Goal: Information Seeking & Learning: Learn about a topic

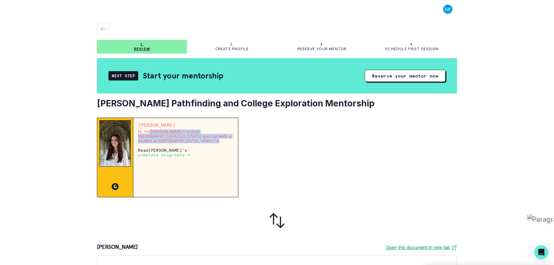
drag, startPoint x: 148, startPoint y: 132, endPoint x: 225, endPoint y: 140, distance: 76.5
click at [225, 140] on p "Hi, I’m [PERSON_NAME]! I’m from [GEOGRAPHIC_DATA][US_STATE] and currently a stu…" at bounding box center [185, 136] width 95 height 14
click at [171, 155] on p "complete biography →" at bounding box center [164, 155] width 52 height 5
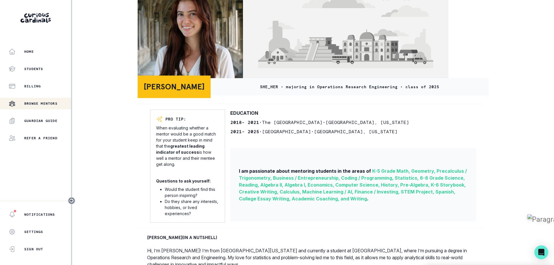
scroll to position [58, 0]
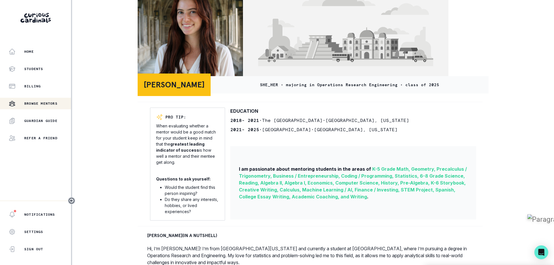
drag, startPoint x: 167, startPoint y: 131, endPoint x: 212, endPoint y: 170, distance: 59.5
click at [212, 170] on div "PRO TIP: When evaluating whether a mentor would be a good match for your studen…" at bounding box center [187, 164] width 75 height 113
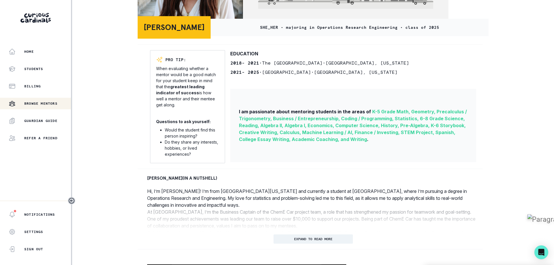
scroll to position [115, 0]
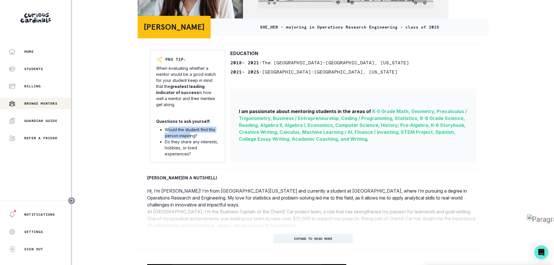
drag, startPoint x: 167, startPoint y: 133, endPoint x: 191, endPoint y: 139, distance: 24.4
click at [191, 139] on li "Would the student find this person inspiring?" at bounding box center [192, 133] width 54 height 12
click at [206, 139] on li "Would the student find this person inspiring?" at bounding box center [192, 133] width 54 height 12
drag, startPoint x: 372, startPoint y: 118, endPoint x: 417, endPoint y: 116, distance: 45.6
click at [417, 116] on span "K-5 Grade Math, Geometry, Precalculus / Trigonometry, Business / Entrepreneursh…" at bounding box center [353, 124] width 228 height 33
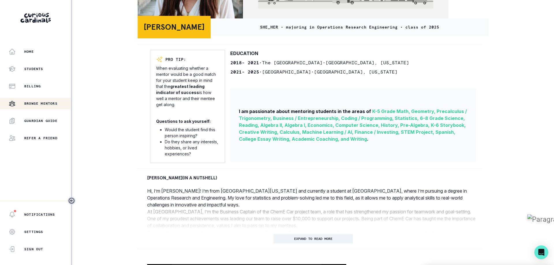
click at [368, 127] on span "K-5 Grade Math, Geometry, Precalculus / Trigonometry, Business / Entrepreneursh…" at bounding box center [353, 124] width 228 height 33
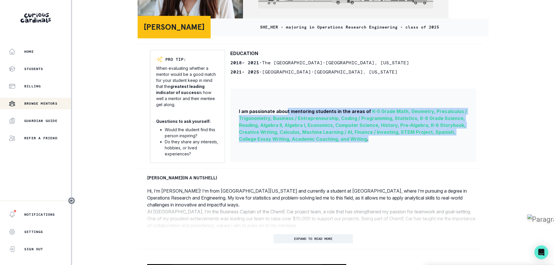
drag, startPoint x: 287, startPoint y: 115, endPoint x: 456, endPoint y: 140, distance: 171.4
click at [456, 140] on div "I am passionate about mentoring students in the areas of K-5 Grade Math, Geomet…" at bounding box center [353, 125] width 246 height 73
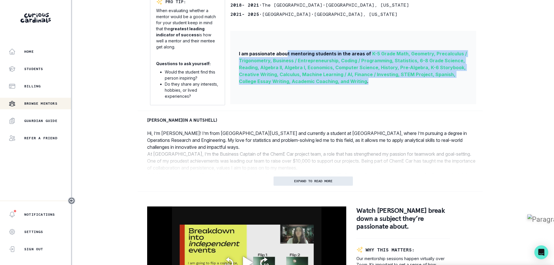
click at [327, 183] on p "EXPAND TO READ MORE" at bounding box center [313, 181] width 38 height 4
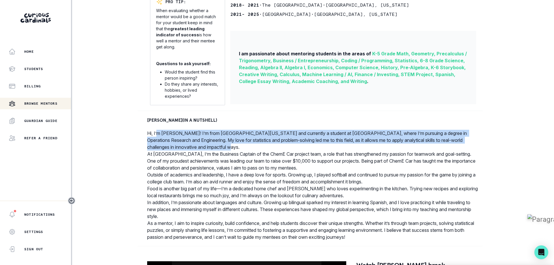
drag, startPoint x: 157, startPoint y: 136, endPoint x: 259, endPoint y: 150, distance: 102.4
click at [259, 150] on p "Hi, I’m [PERSON_NAME]! I’m from [GEOGRAPHIC_DATA][US_STATE] and currently a stu…" at bounding box center [313, 140] width 332 height 21
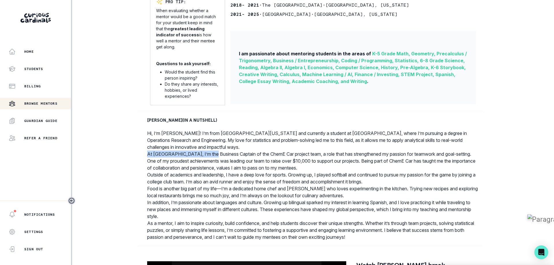
drag, startPoint x: 148, startPoint y: 158, endPoint x: 208, endPoint y: 158, distance: 60.3
click at [208, 158] on p "At [GEOGRAPHIC_DATA], I’m the Business Captain of the ChemE Car project team, a…" at bounding box center [313, 160] width 332 height 21
click at [251, 169] on p "At [GEOGRAPHIC_DATA], I’m the Business Captain of the ChemE Car project team, a…" at bounding box center [313, 160] width 332 height 21
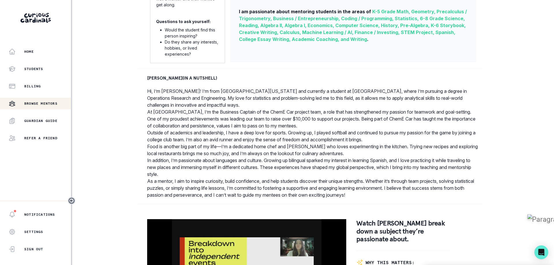
scroll to position [231, 0]
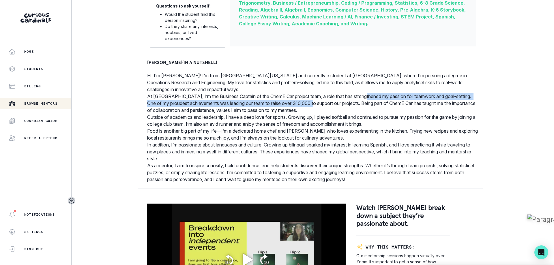
drag, startPoint x: 318, startPoint y: 104, endPoint x: 364, endPoint y: 103, distance: 45.9
click at [365, 99] on p "At [GEOGRAPHIC_DATA], I’m the Business Captain of the ChemE Car project team, a…" at bounding box center [313, 103] width 332 height 21
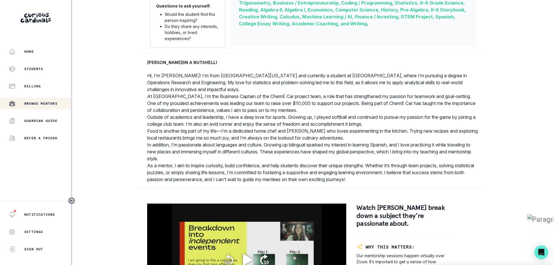
click at [357, 113] on p "At [GEOGRAPHIC_DATA], I’m the Business Captain of the ChemE Car project team, a…" at bounding box center [313, 103] width 332 height 21
drag, startPoint x: 401, startPoint y: 100, endPoint x: 469, endPoint y: 100, distance: 68.6
click at [469, 100] on p "At [GEOGRAPHIC_DATA], I’m the Business Captain of the ChemE Car project team, a…" at bounding box center [313, 103] width 332 height 21
click at [435, 114] on p "At [GEOGRAPHIC_DATA], I’m the Business Captain of the ChemE Car project team, a…" at bounding box center [313, 103] width 332 height 21
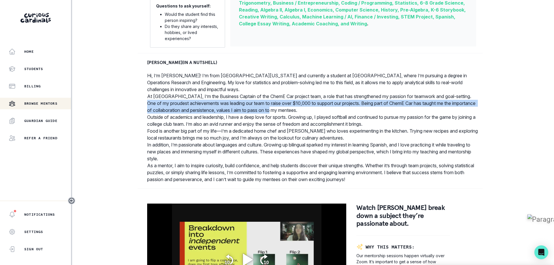
drag, startPoint x: 141, startPoint y: 110, endPoint x: 293, endPoint y: 113, distance: 152.6
click at [293, 113] on div "[PERSON_NAME] (IN A NUTSHELL) Hi, I’m [PERSON_NAME]! I’m from [GEOGRAPHIC_DATA]…" at bounding box center [313, 121] width 351 height 124
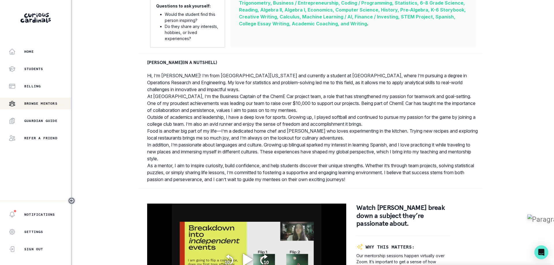
click at [298, 114] on p "At [GEOGRAPHIC_DATA], I’m the Business Captain of the ChemE Car project team, a…" at bounding box center [313, 103] width 332 height 21
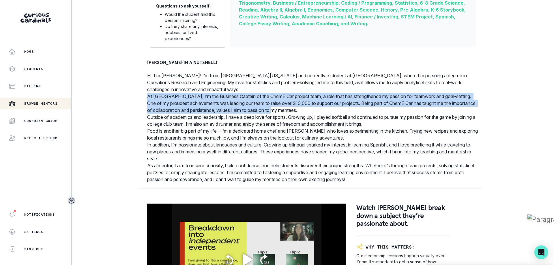
drag, startPoint x: 289, startPoint y: 113, endPoint x: 141, endPoint y: 103, distance: 147.7
click at [141, 103] on div "[PERSON_NAME] (IN A NUTSHELL) Hi, I’m [PERSON_NAME]! I’m from [GEOGRAPHIC_DATA]…" at bounding box center [313, 121] width 351 height 124
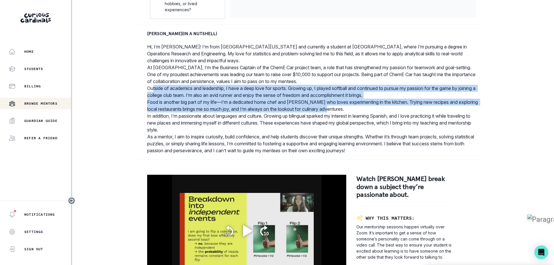
drag, startPoint x: 152, startPoint y: 89, endPoint x: 395, endPoint y: 111, distance: 243.7
click at [395, 111] on p "Hi, I’m [PERSON_NAME]! I’m from [GEOGRAPHIC_DATA][US_STATE] and currently a stu…" at bounding box center [313, 98] width 332 height 111
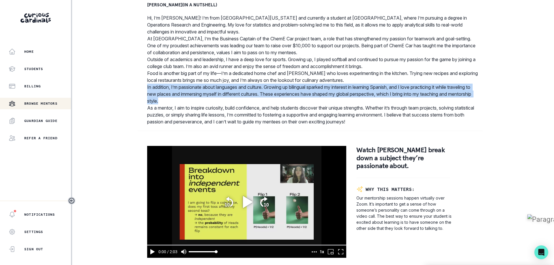
drag, startPoint x: 146, startPoint y: 90, endPoint x: 249, endPoint y: 107, distance: 104.2
click at [249, 107] on div "[PERSON_NAME] (IN A NUTSHELL) Hi, I’m [PERSON_NAME]! I’m from [GEOGRAPHIC_DATA]…" at bounding box center [313, 63] width 351 height 124
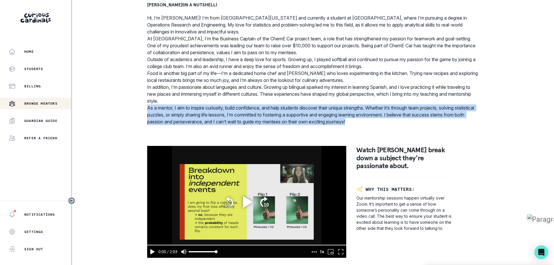
drag, startPoint x: 145, startPoint y: 112, endPoint x: 436, endPoint y: 123, distance: 292.0
click at [436, 123] on div "[PERSON_NAME] (IN A NUTSHELL) Hi, I’m [PERSON_NAME]! I’m from [GEOGRAPHIC_DATA]…" at bounding box center [313, 63] width 351 height 124
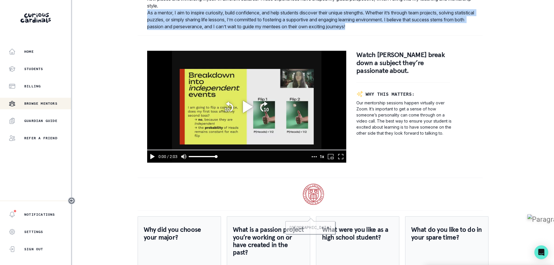
scroll to position [375, 0]
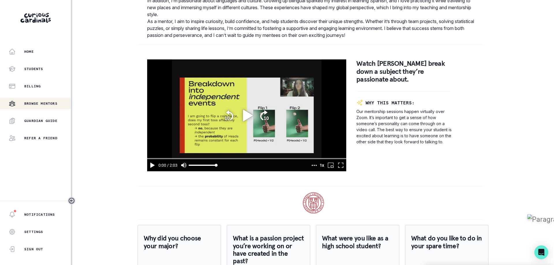
click at [242, 113] on icon "play" at bounding box center [247, 115] width 10 height 12
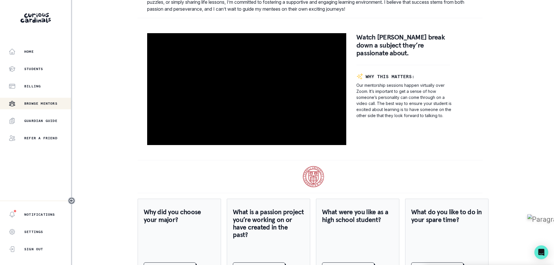
scroll to position [432, 0]
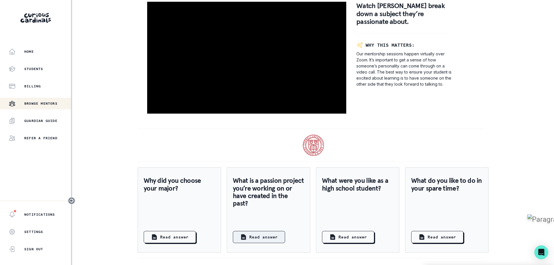
click at [265, 240] on p "Read answer" at bounding box center [263, 237] width 29 height 6
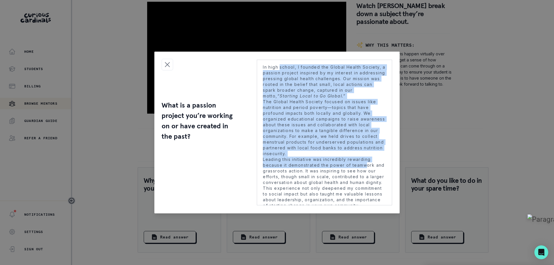
drag, startPoint x: 281, startPoint y: 67, endPoint x: 364, endPoint y: 167, distance: 130.8
click at [364, 167] on p "In high school, I founded the Global Health Society, a passion project inspired…" at bounding box center [324, 133] width 135 height 146
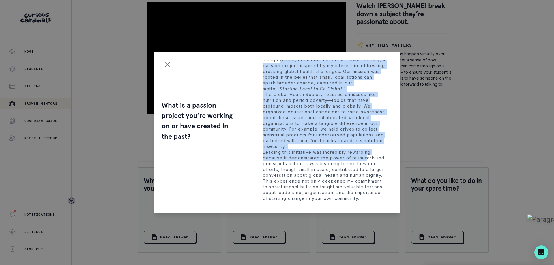
scroll to position [14, 0]
click at [467, 91] on div "What is a passion project you’re working on or have created in the past? In hig…" at bounding box center [277, 132] width 554 height 265
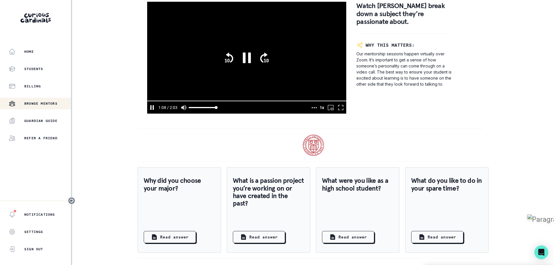
click at [150, 111] on icon "pause" at bounding box center [151, 107] width 7 height 7
type input "68.717325"
